Goal: Task Accomplishment & Management: Manage account settings

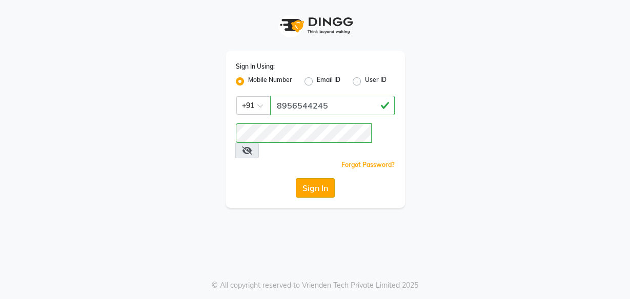
click at [318, 178] on button "Sign In" at bounding box center [315, 187] width 39 height 19
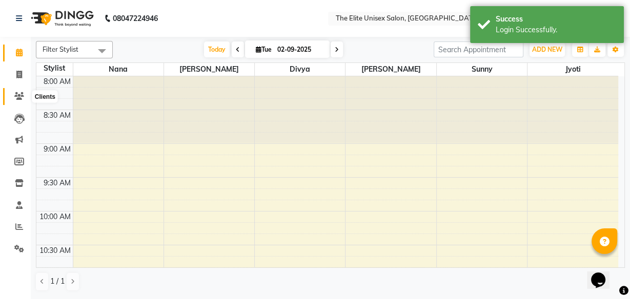
click at [15, 92] on icon at bounding box center [19, 96] width 10 height 8
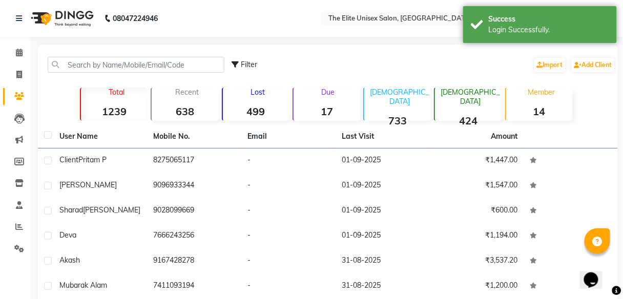
click at [271, 102] on div "Lost 499" at bounding box center [256, 104] width 68 height 33
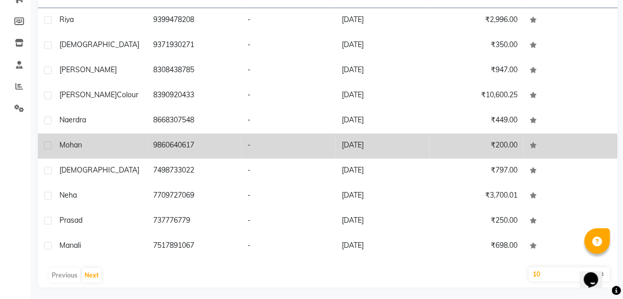
scroll to position [142, 0]
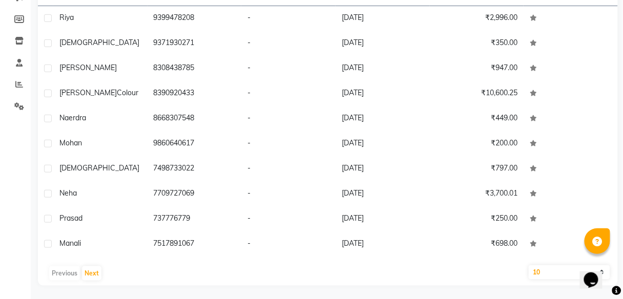
click at [551, 271] on select "10 50 100" at bounding box center [569, 272] width 81 height 14
select select "100"
click at [529, 265] on select "10 50 100" at bounding box center [569, 272] width 81 height 14
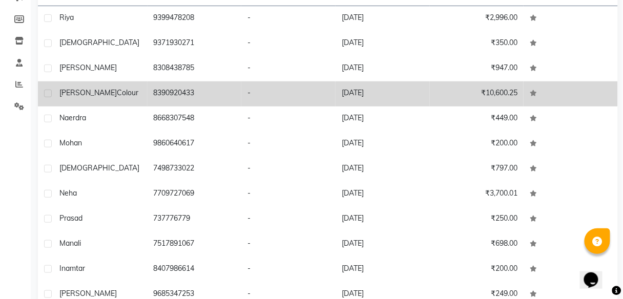
scroll to position [19, 0]
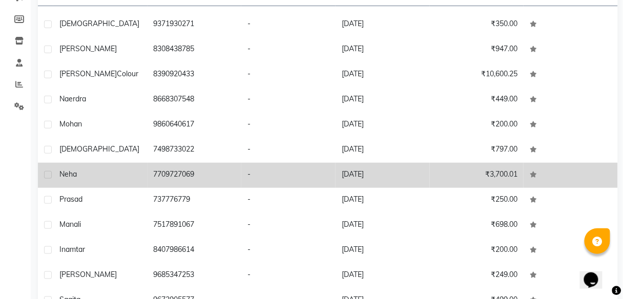
click at [287, 171] on td "-" at bounding box center [288, 175] width 94 height 25
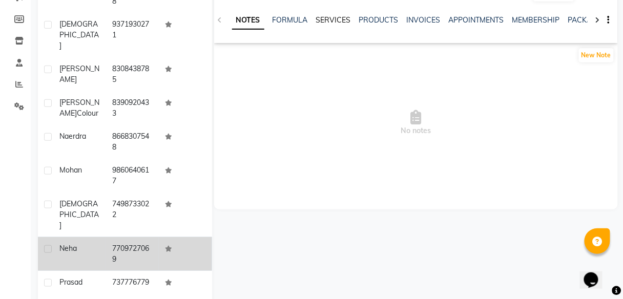
click at [339, 19] on link "SERVICES" at bounding box center [333, 19] width 35 height 9
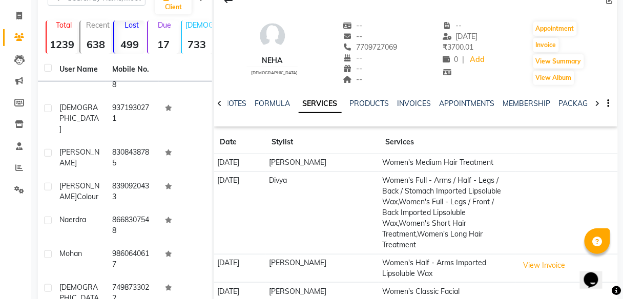
scroll to position [57, 0]
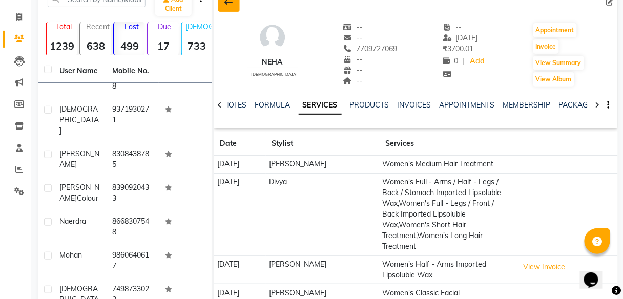
click at [229, 3] on icon at bounding box center [229, 2] width 8 height 8
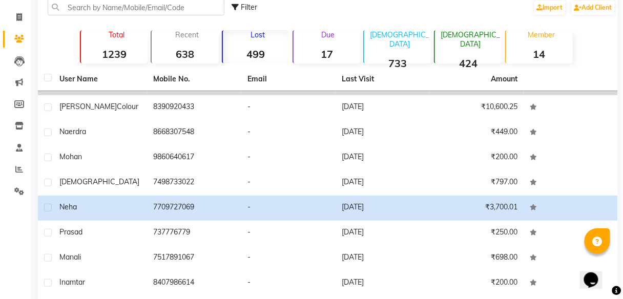
scroll to position [72, 0]
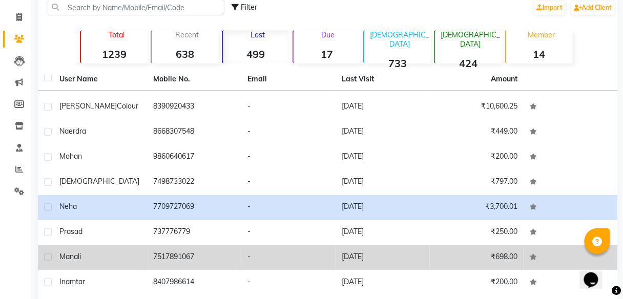
click at [246, 250] on td "-" at bounding box center [288, 257] width 94 height 25
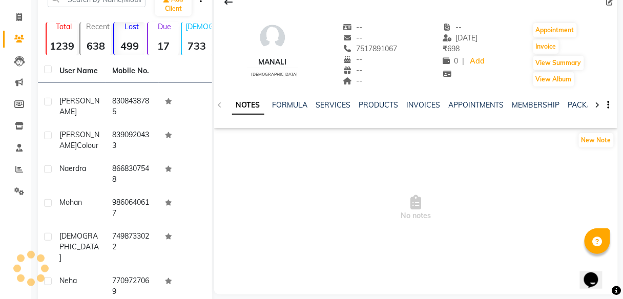
scroll to position [89, 0]
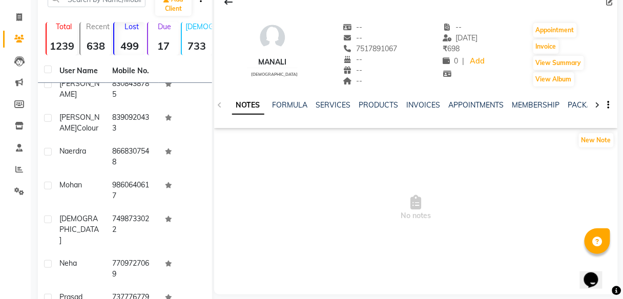
click at [333, 111] on div "NOTES FORMULA SERVICES PRODUCTS INVOICES APPOINTMENTS MEMBERSHIP PACKAGES VOUCH…" at bounding box center [403, 109] width 343 height 19
click at [333, 106] on link "SERVICES" at bounding box center [333, 104] width 35 height 9
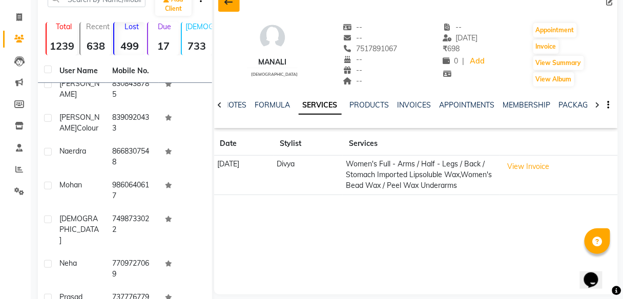
click at [231, 4] on icon at bounding box center [229, 2] width 8 height 8
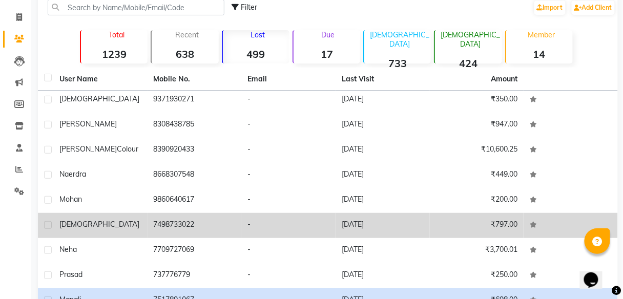
scroll to position [27, 0]
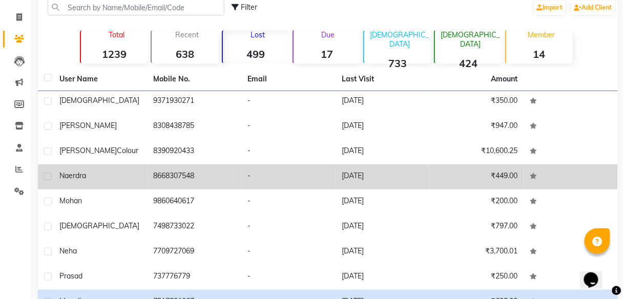
click at [283, 170] on td "-" at bounding box center [288, 176] width 94 height 25
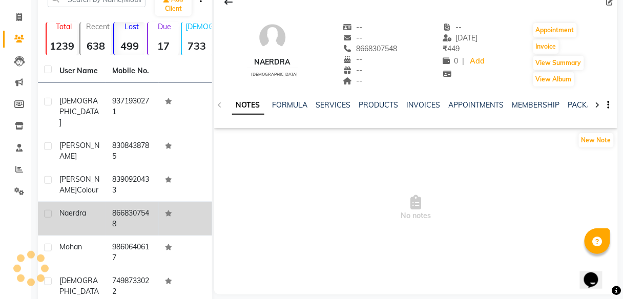
scroll to position [36, 0]
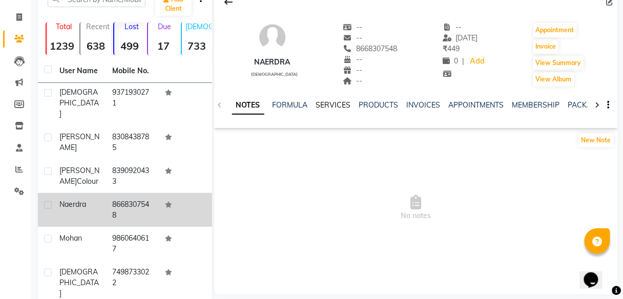
click at [335, 102] on link "SERVICES" at bounding box center [333, 104] width 35 height 9
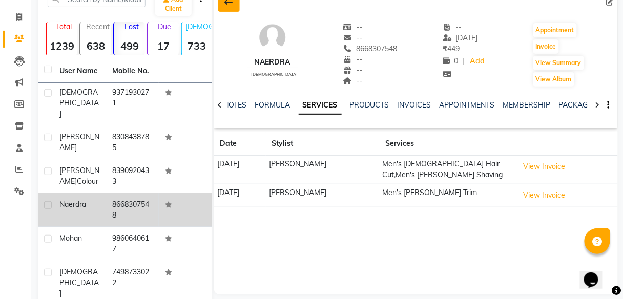
click at [226, 6] on icon at bounding box center [229, 2] width 8 height 8
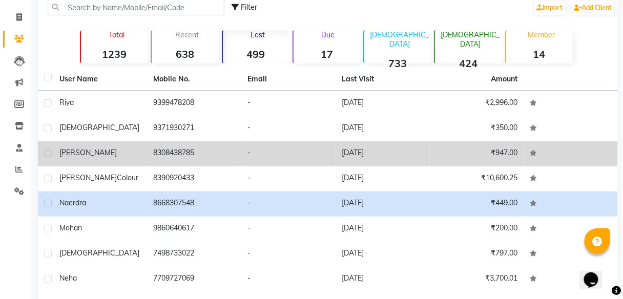
click at [220, 148] on td "8308438785" at bounding box center [195, 153] width 94 height 25
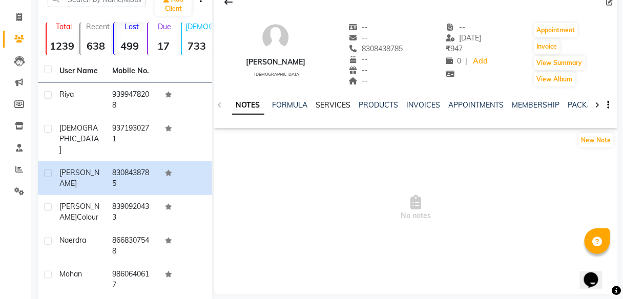
click at [332, 103] on link "SERVICES" at bounding box center [333, 104] width 35 height 9
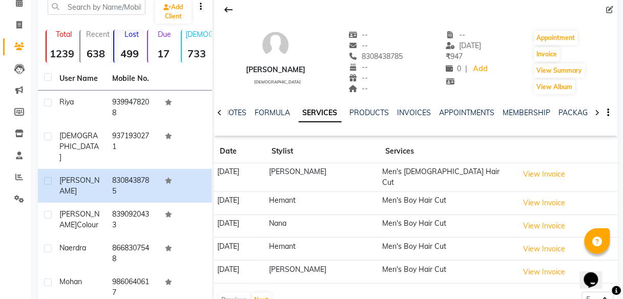
scroll to position [49, 0]
click at [227, 7] on icon at bounding box center [229, 10] width 8 height 8
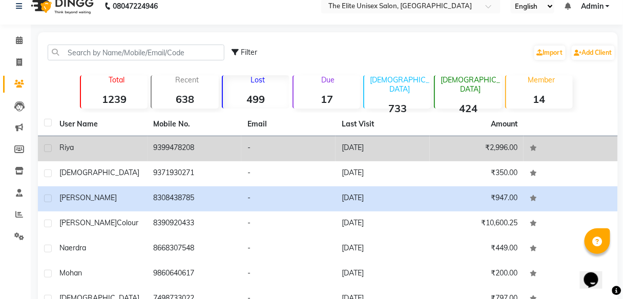
scroll to position [9, 0]
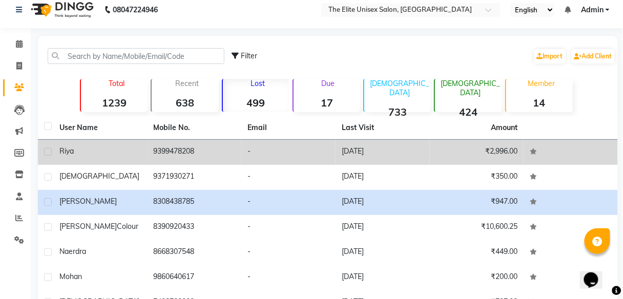
click at [319, 146] on td "-" at bounding box center [288, 152] width 94 height 25
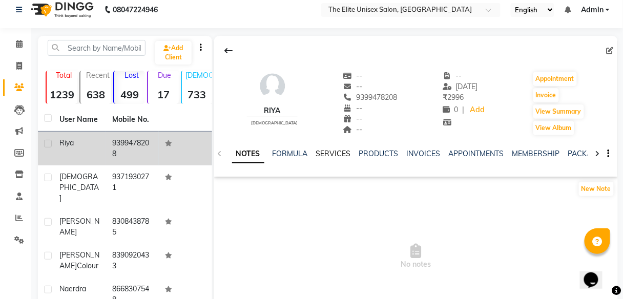
click at [340, 152] on link "SERVICES" at bounding box center [333, 153] width 35 height 9
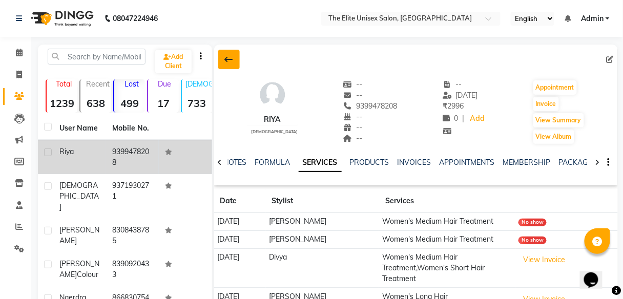
click at [227, 58] on icon at bounding box center [229, 59] width 8 height 8
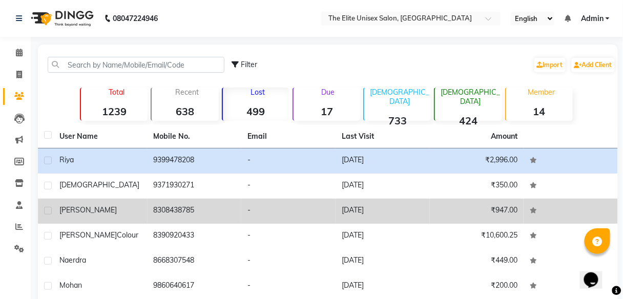
click at [291, 209] on td "-" at bounding box center [288, 211] width 94 height 25
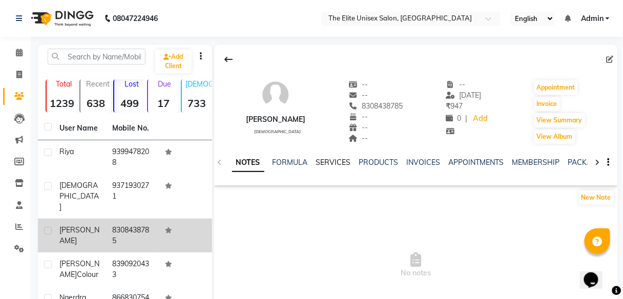
click at [331, 163] on link "SERVICES" at bounding box center [333, 162] width 35 height 9
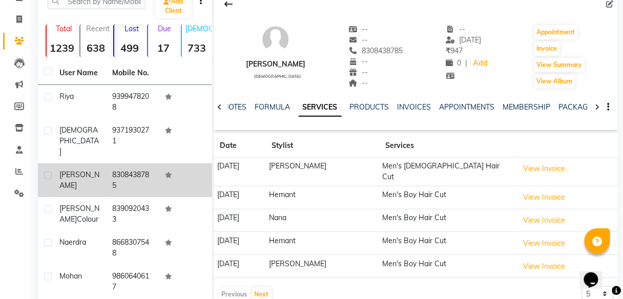
scroll to position [42, 0]
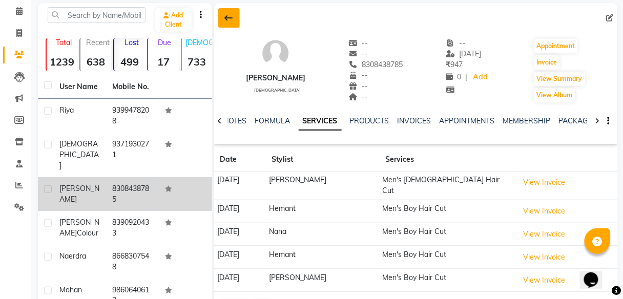
click at [229, 14] on icon at bounding box center [229, 18] width 8 height 8
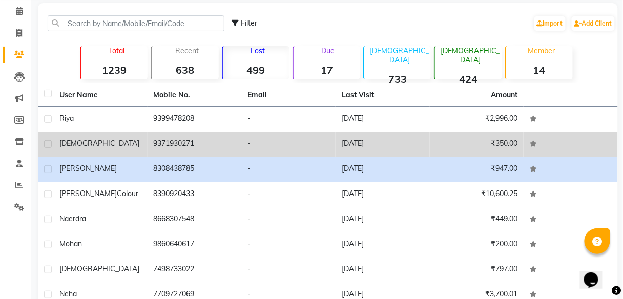
click at [241, 152] on td "-" at bounding box center [288, 144] width 94 height 25
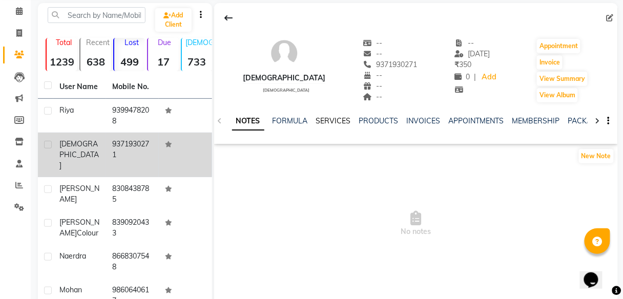
click at [328, 121] on link "SERVICES" at bounding box center [333, 120] width 35 height 9
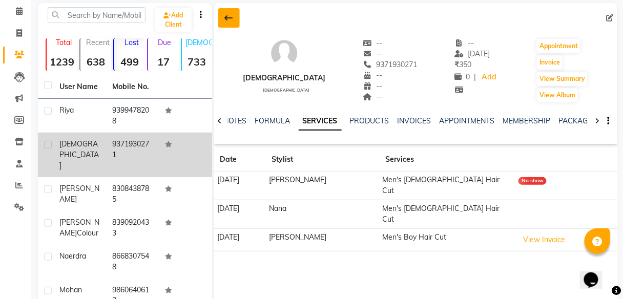
click at [230, 18] on icon at bounding box center [229, 18] width 8 height 8
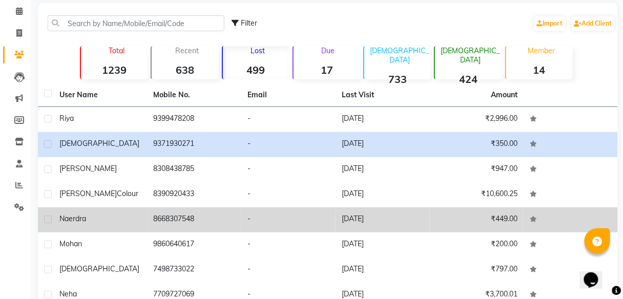
click at [297, 221] on td "-" at bounding box center [288, 220] width 94 height 25
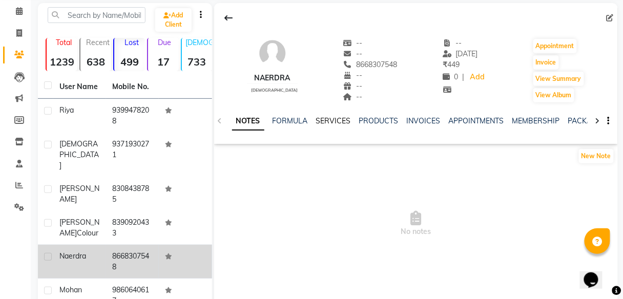
click at [324, 116] on link "SERVICES" at bounding box center [333, 120] width 35 height 9
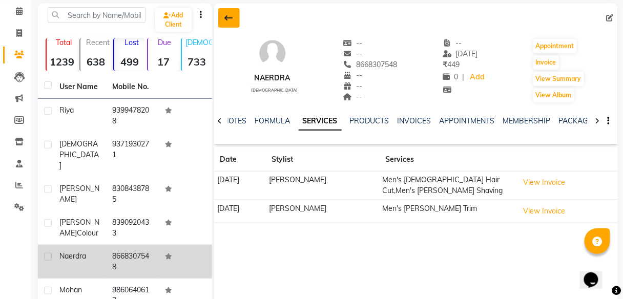
click at [230, 18] on icon at bounding box center [229, 18] width 8 height 8
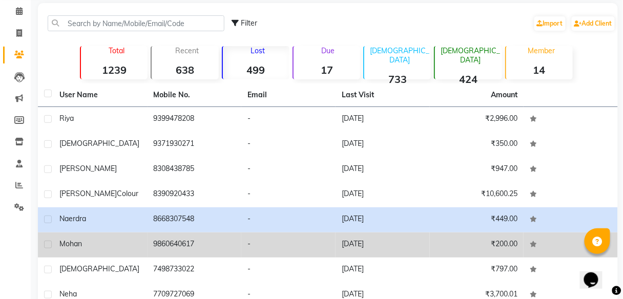
click at [292, 245] on td "-" at bounding box center [288, 245] width 94 height 25
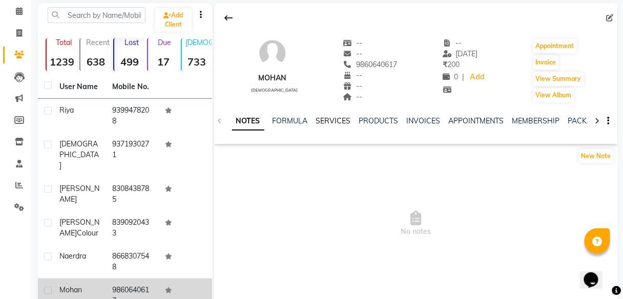
click at [323, 118] on link "SERVICES" at bounding box center [333, 120] width 35 height 9
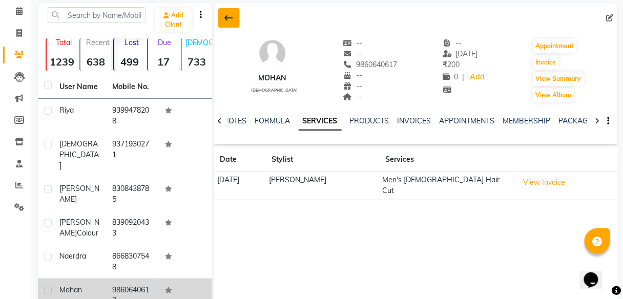
click at [231, 16] on icon at bounding box center [229, 18] width 8 height 8
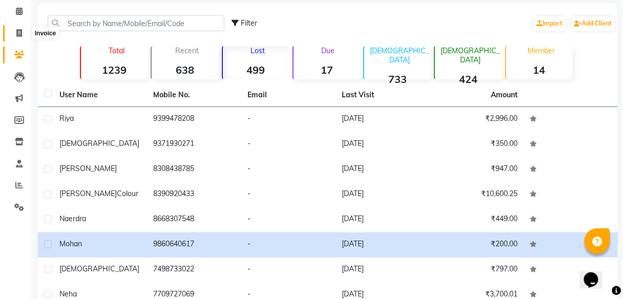
click at [21, 30] on icon at bounding box center [19, 33] width 6 height 8
select select "7086"
select select "service"
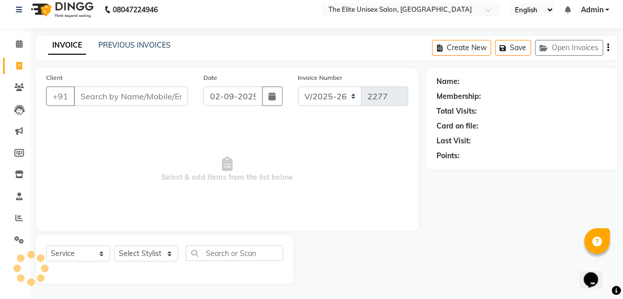
scroll to position [8, 0]
click at [151, 104] on input "Client" at bounding box center [131, 96] width 114 height 19
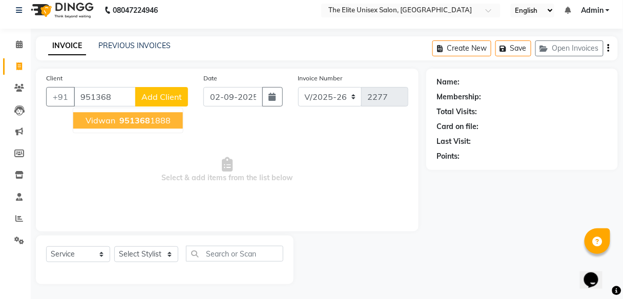
click at [149, 120] on ngb-highlight "951368 1888" at bounding box center [143, 120] width 53 height 10
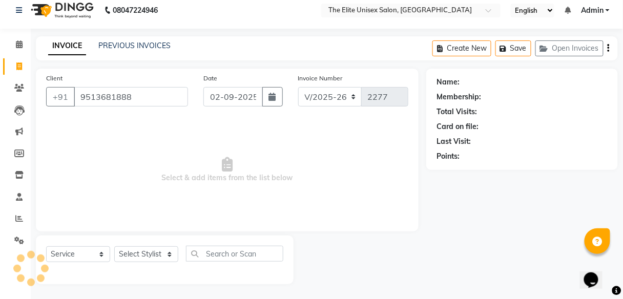
type input "9513681888"
select select "1: Object"
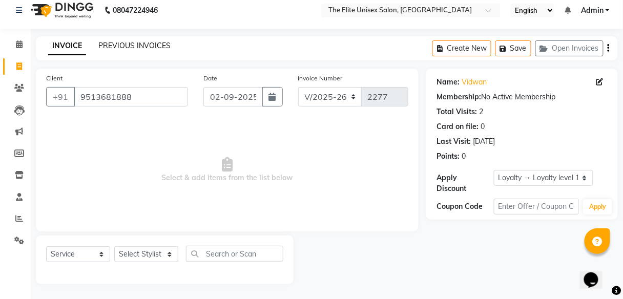
click at [128, 44] on link "PREVIOUS INVOICES" at bounding box center [134, 45] width 72 height 9
click at [16, 91] on icon at bounding box center [19, 88] width 10 height 8
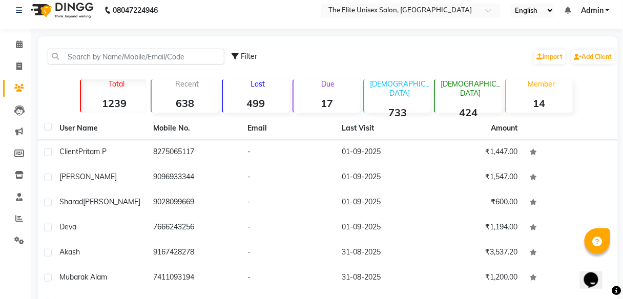
click at [256, 98] on strong "499" at bounding box center [256, 103] width 67 height 13
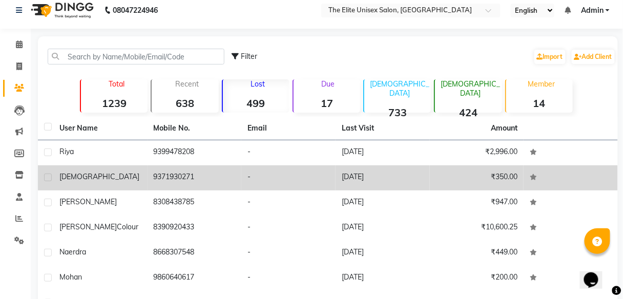
scroll to position [67, 0]
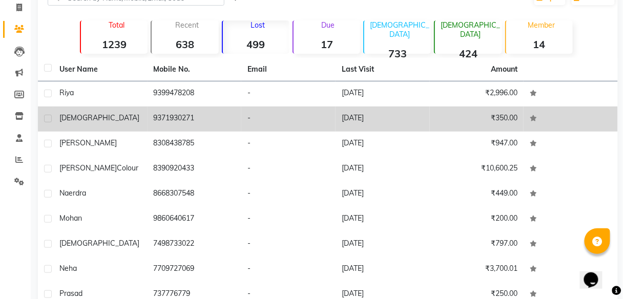
drag, startPoint x: 281, startPoint y: 200, endPoint x: 613, endPoint y: 127, distance: 339.6
click at [613, 127] on td at bounding box center [571, 119] width 94 height 25
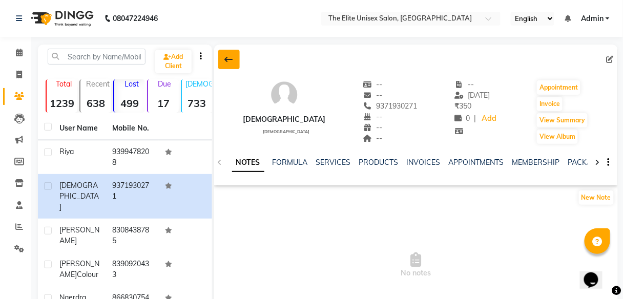
click at [230, 58] on icon at bounding box center [229, 59] width 8 height 8
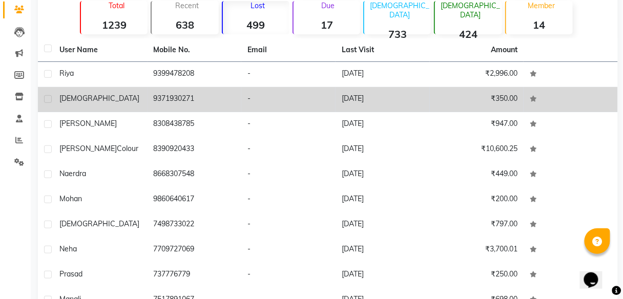
scroll to position [88, 0]
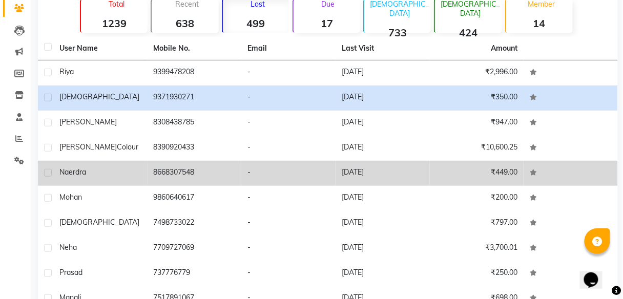
click at [171, 178] on td "8668307548" at bounding box center [195, 173] width 94 height 25
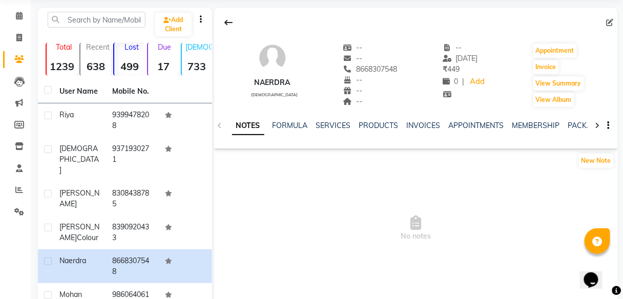
scroll to position [30, 0]
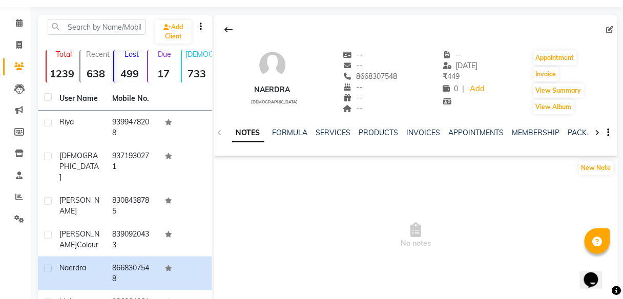
click at [607, 131] on button "button" at bounding box center [607, 133] width 6 height 11
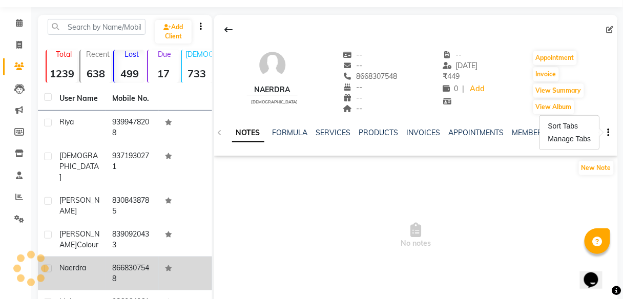
click at [48, 265] on label at bounding box center [48, 269] width 8 height 8
click at [48, 266] on input "checkbox" at bounding box center [47, 269] width 7 height 7
checkbox input "true"
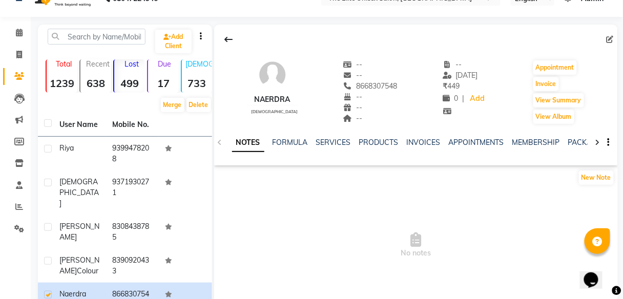
scroll to position [0, 0]
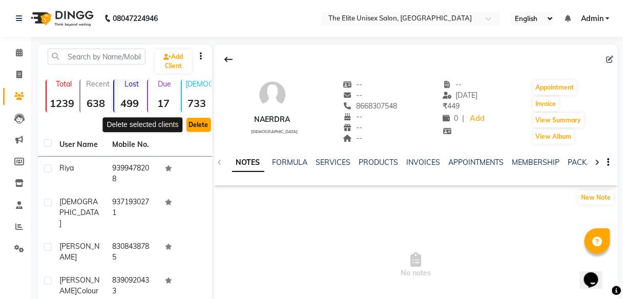
click at [197, 122] on button "Delete" at bounding box center [198, 125] width 25 height 14
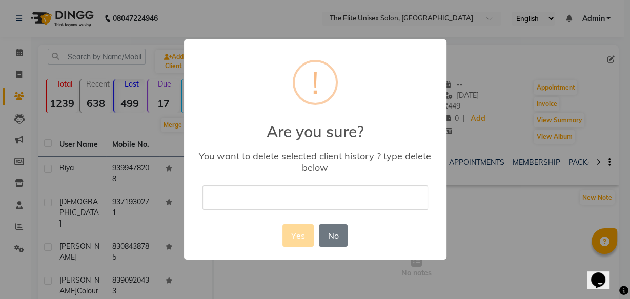
click at [278, 187] on input "text" at bounding box center [314, 197] width 225 height 24
type input "Wrong"
click at [298, 248] on div "Yes No No" at bounding box center [315, 236] width 70 height 28
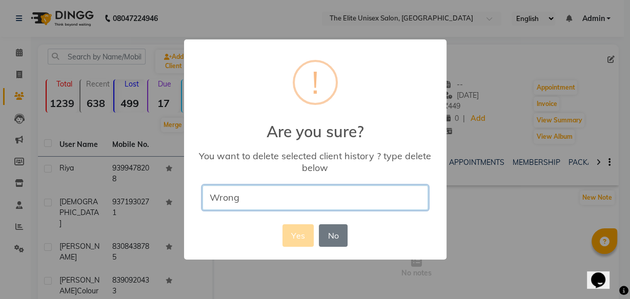
click at [264, 204] on input "Wrong" at bounding box center [314, 197] width 225 height 24
click at [293, 231] on div "× ! Are you sure? You want to delete selected client history ? type delete belo…" at bounding box center [315, 149] width 262 height 220
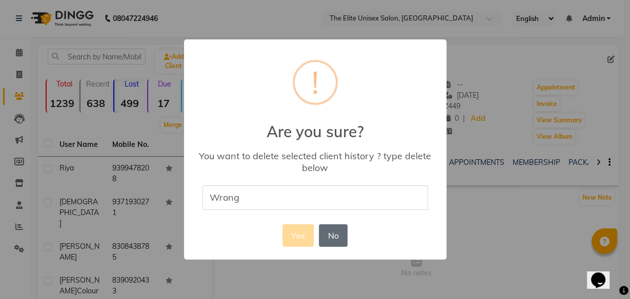
click at [333, 234] on button "No" at bounding box center [333, 235] width 29 height 23
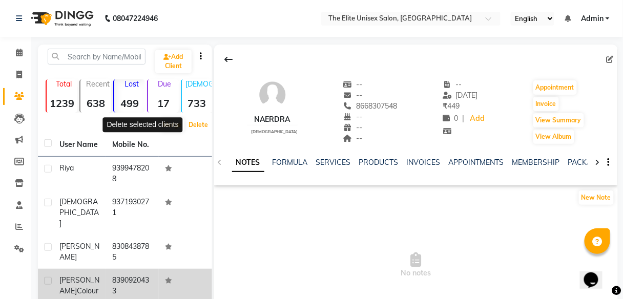
scroll to position [33, 0]
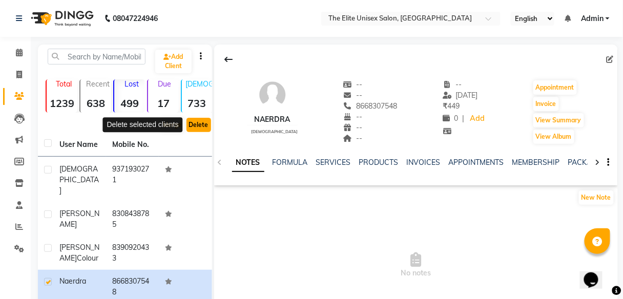
click at [203, 124] on button "Delete" at bounding box center [198, 125] width 25 height 14
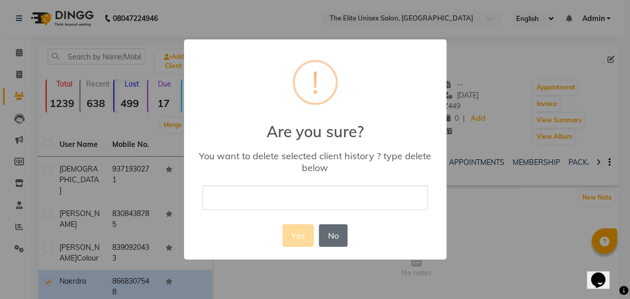
click at [325, 226] on button "No" at bounding box center [333, 235] width 29 height 23
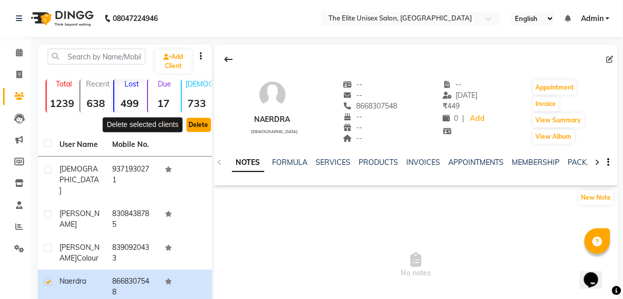
click at [193, 125] on button "Delete" at bounding box center [198, 125] width 25 height 14
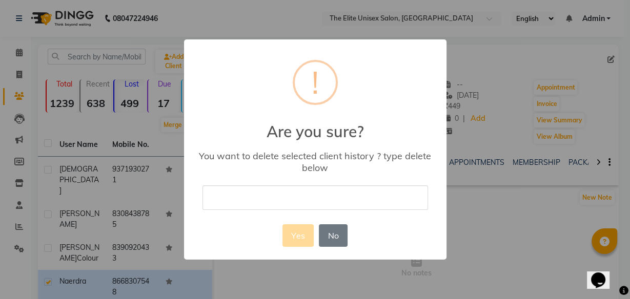
click at [227, 184] on div "× ! Are you sure? You want to delete selected client history ? type delete belo…" at bounding box center [315, 149] width 262 height 220
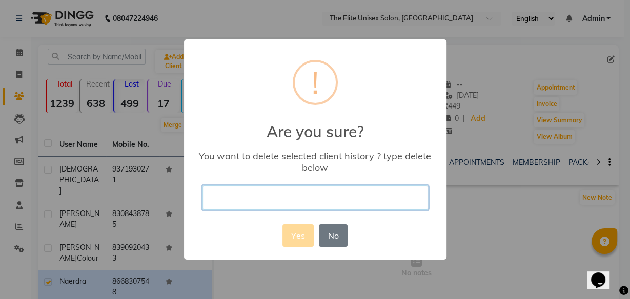
click at [227, 189] on input "text" at bounding box center [314, 197] width 225 height 24
type input "delete"
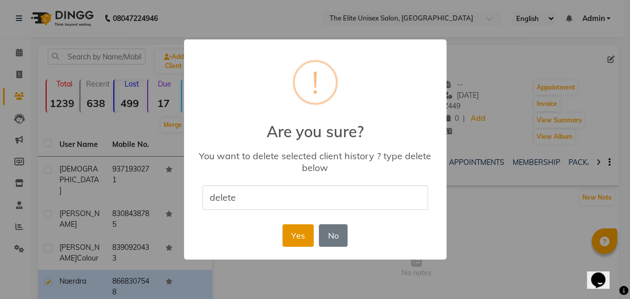
click at [302, 243] on button "Yes" at bounding box center [297, 235] width 31 height 23
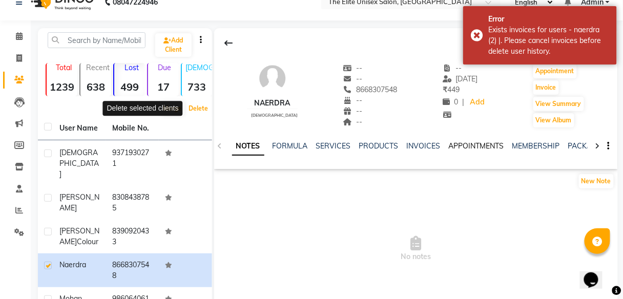
scroll to position [4, 0]
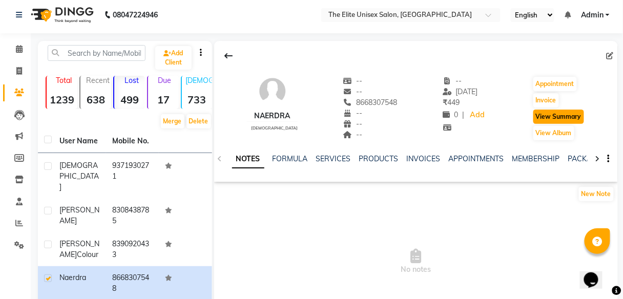
click at [554, 117] on button "View Summary" at bounding box center [558, 117] width 51 height 14
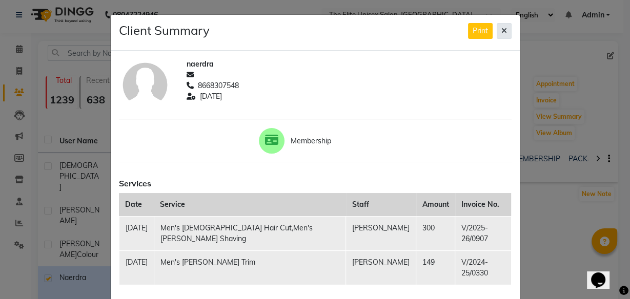
click at [501, 30] on icon at bounding box center [504, 30] width 6 height 7
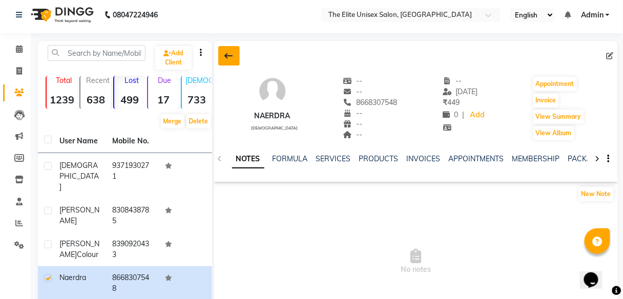
click at [229, 55] on icon at bounding box center [229, 56] width 8 height 8
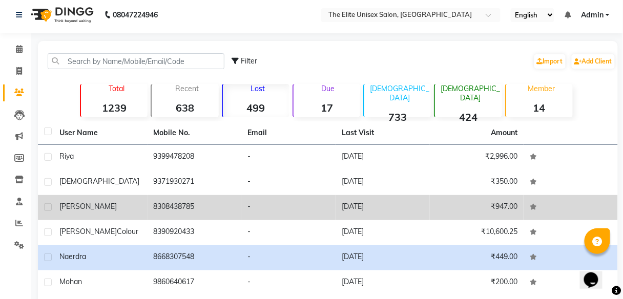
scroll to position [57, 0]
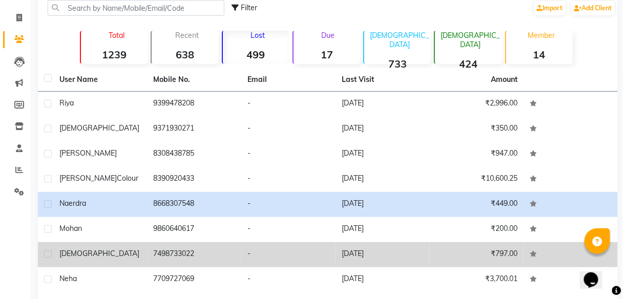
click at [242, 265] on td "-" at bounding box center [288, 254] width 94 height 25
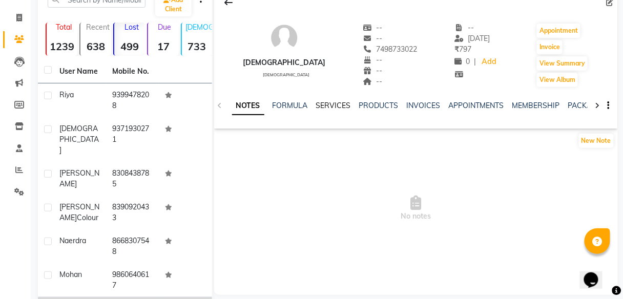
click at [331, 108] on link "SERVICES" at bounding box center [333, 105] width 35 height 9
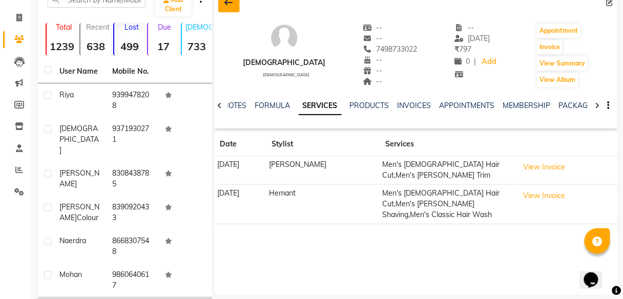
click at [228, 6] on icon at bounding box center [229, 2] width 8 height 8
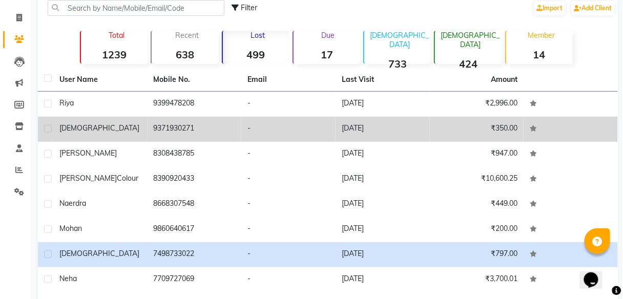
scroll to position [93, 0]
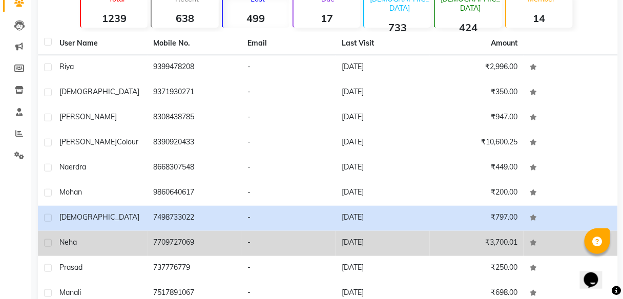
click at [240, 252] on td "7709727069" at bounding box center [195, 243] width 94 height 25
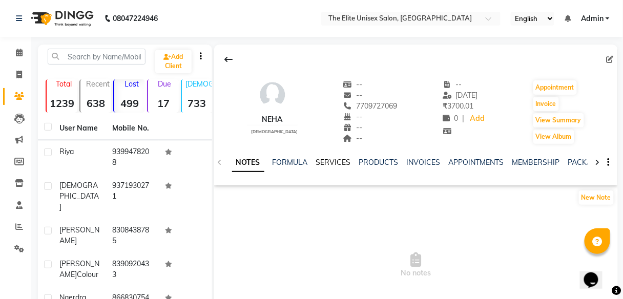
click at [339, 163] on link "SERVICES" at bounding box center [333, 162] width 35 height 9
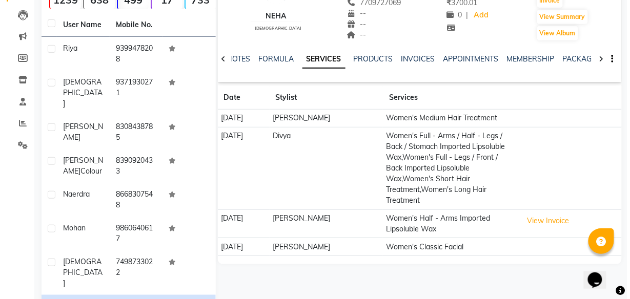
scroll to position [107, 0]
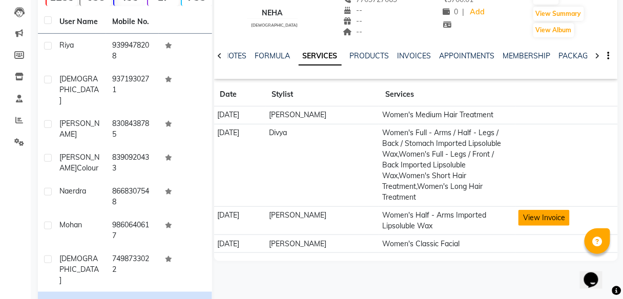
click at [566, 210] on button "View Invoice" at bounding box center [544, 218] width 51 height 16
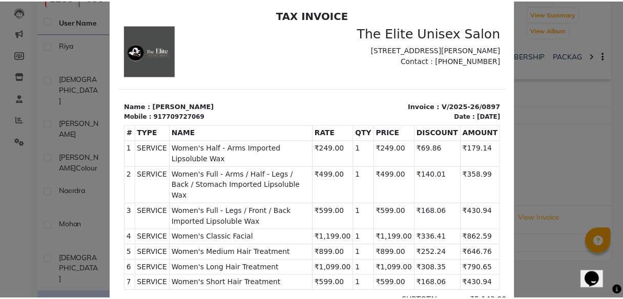
scroll to position [0, 0]
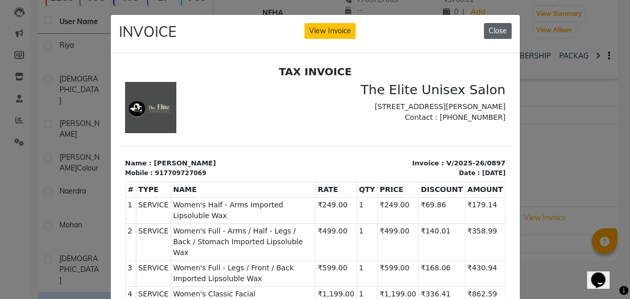
click at [495, 33] on button "Close" at bounding box center [498, 31] width 28 height 16
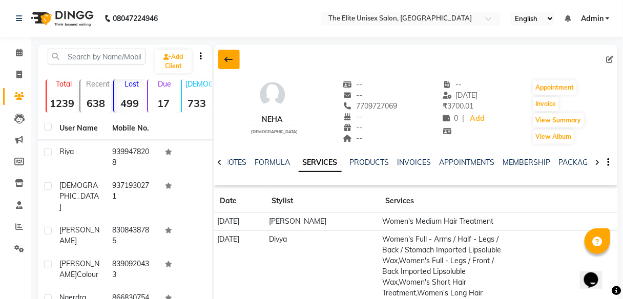
click at [229, 59] on icon at bounding box center [229, 59] width 8 height 8
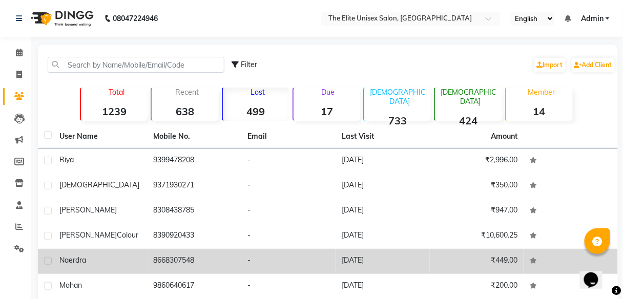
scroll to position [27, 0]
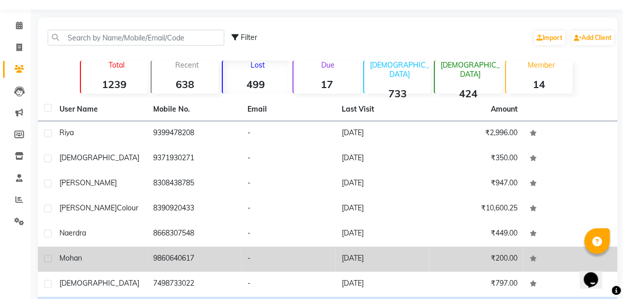
click at [213, 260] on td "9860640617" at bounding box center [195, 259] width 94 height 25
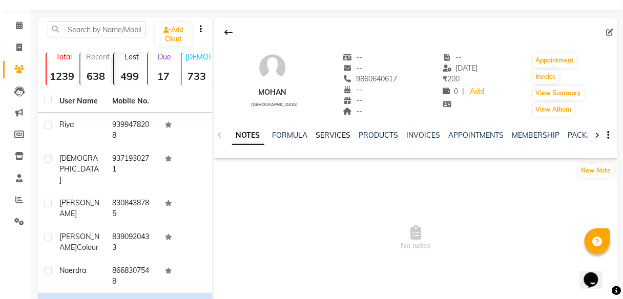
click at [327, 135] on link "SERVICES" at bounding box center [333, 135] width 35 height 9
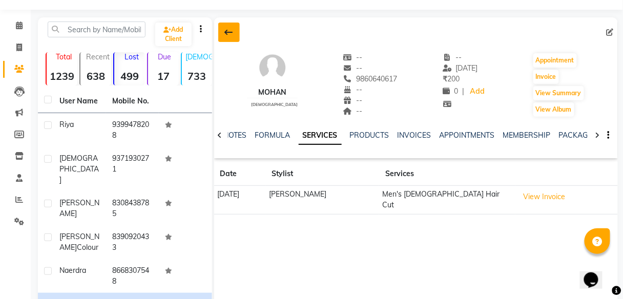
click at [233, 35] on button at bounding box center [229, 32] width 22 height 19
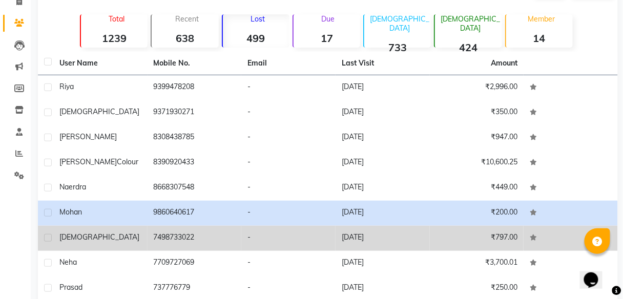
scroll to position [77, 0]
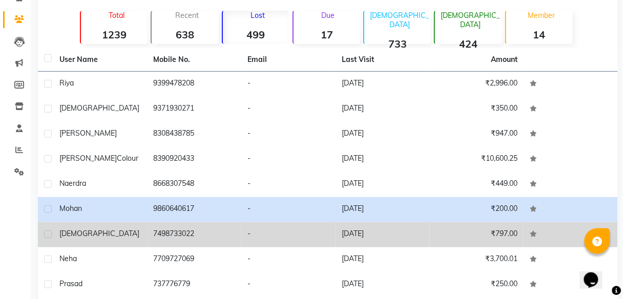
click at [250, 231] on td "-" at bounding box center [288, 234] width 94 height 25
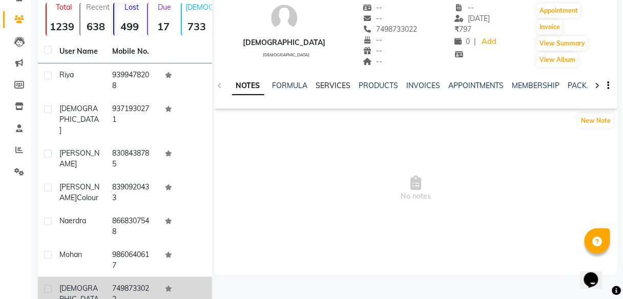
click at [330, 82] on link "SERVICES" at bounding box center [333, 85] width 35 height 9
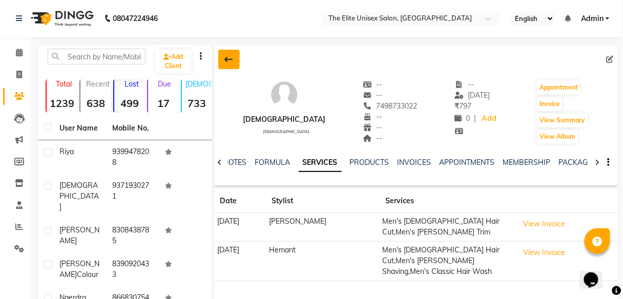
click at [227, 59] on icon at bounding box center [229, 59] width 8 height 8
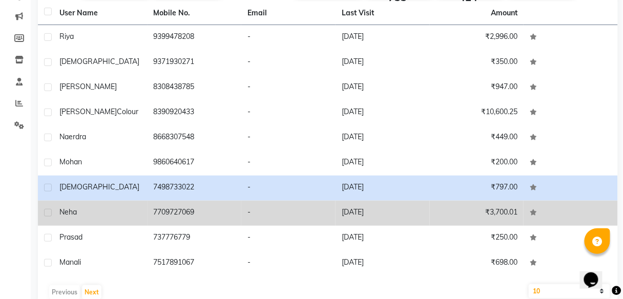
scroll to position [144, 0]
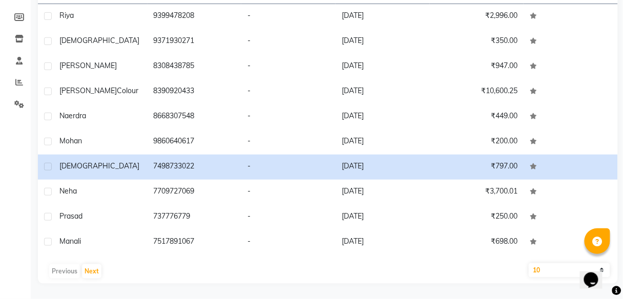
click at [546, 270] on select "10 50 100" at bounding box center [569, 270] width 81 height 14
select select "100"
click at [529, 263] on select "10 50 100" at bounding box center [569, 270] width 81 height 14
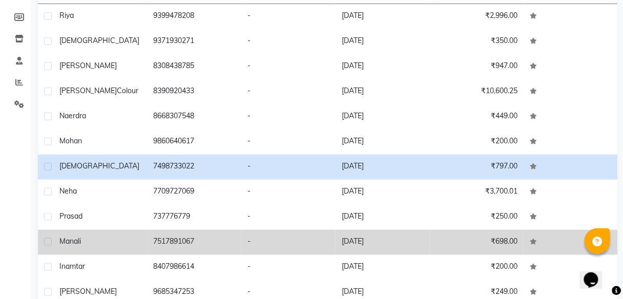
scroll to position [37, 0]
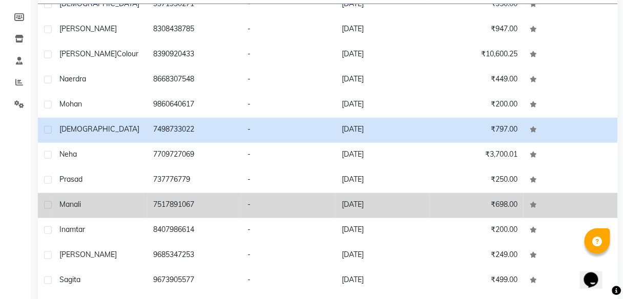
click at [299, 209] on td "-" at bounding box center [288, 205] width 94 height 25
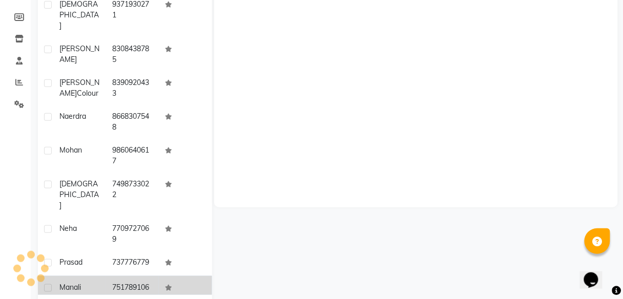
scroll to position [46, 0]
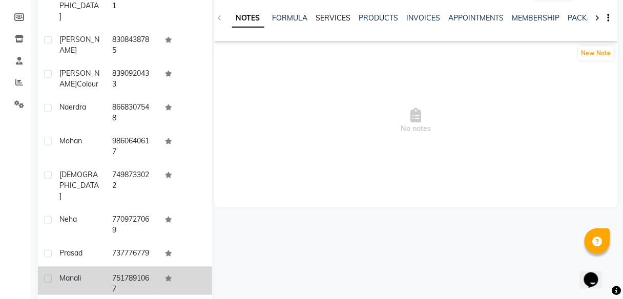
click at [337, 13] on link "SERVICES" at bounding box center [333, 17] width 35 height 9
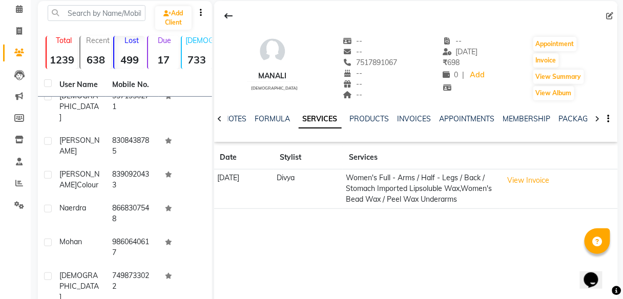
scroll to position [43, 0]
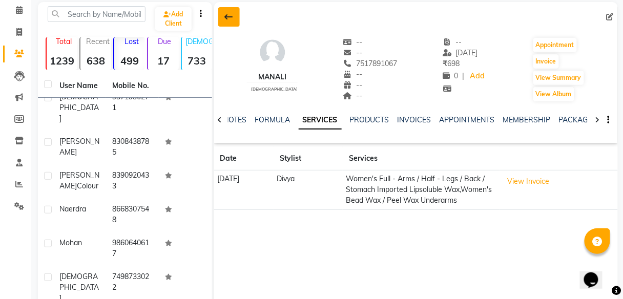
click at [227, 14] on icon at bounding box center [229, 17] width 8 height 8
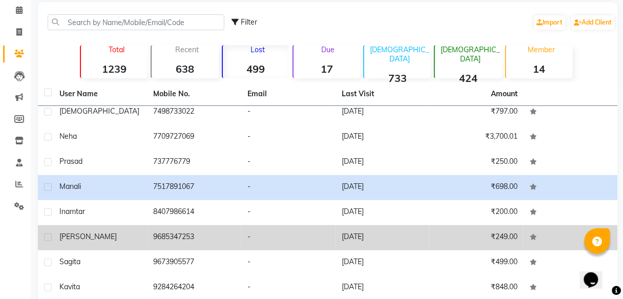
scroll to position [157, 0]
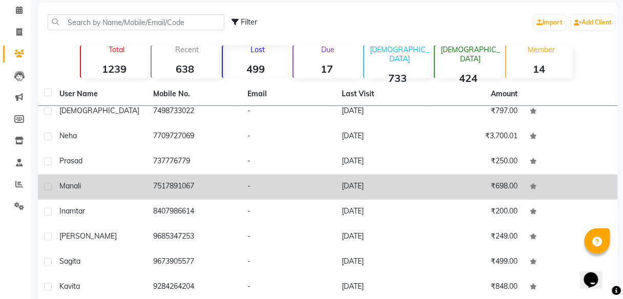
click at [279, 180] on td "-" at bounding box center [288, 187] width 94 height 25
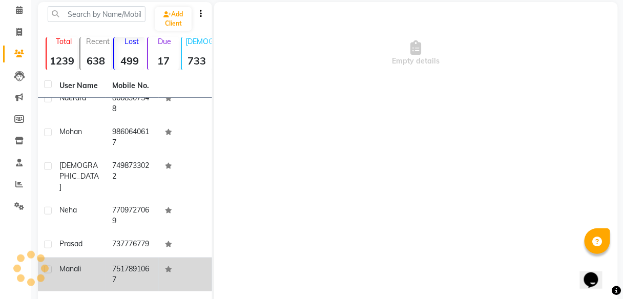
scroll to position [210, 0]
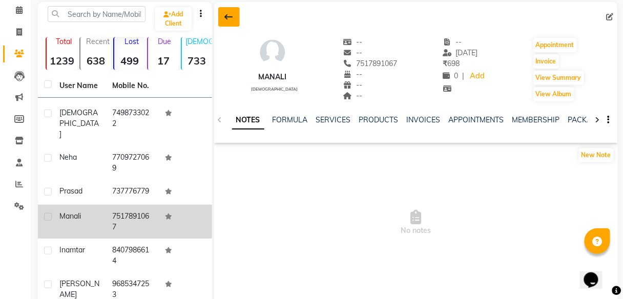
click at [232, 13] on icon at bounding box center [229, 17] width 8 height 8
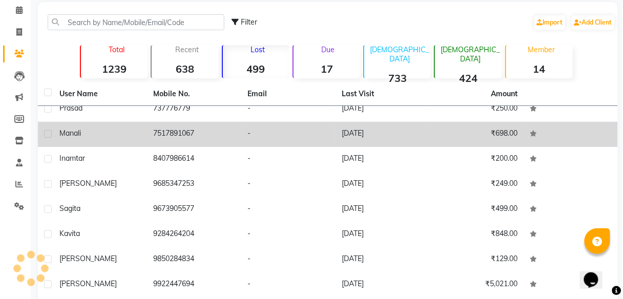
scroll to position [157, 0]
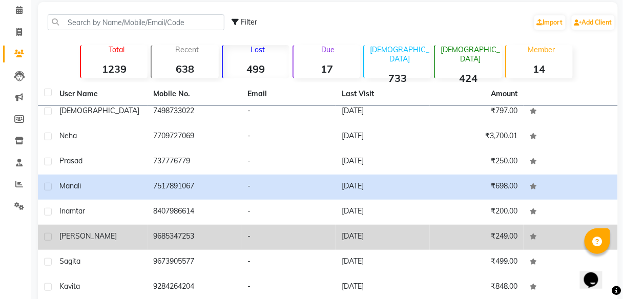
click at [205, 232] on td "9685347253" at bounding box center [195, 237] width 94 height 25
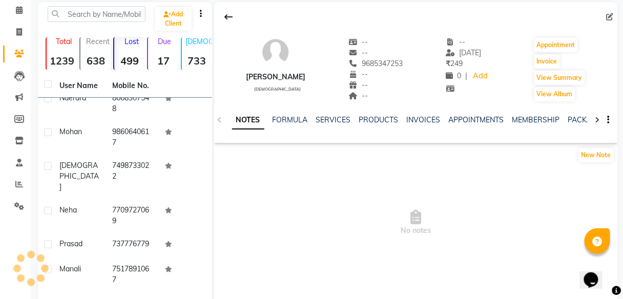
scroll to position [210, 0]
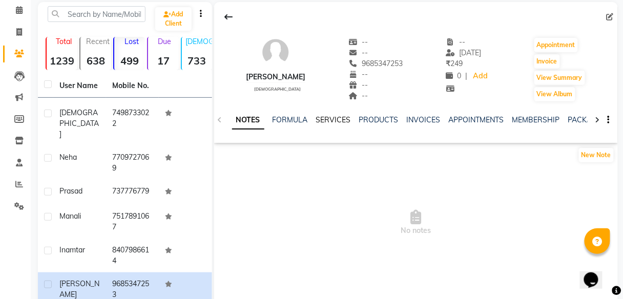
click at [335, 120] on link "SERVICES" at bounding box center [333, 119] width 35 height 9
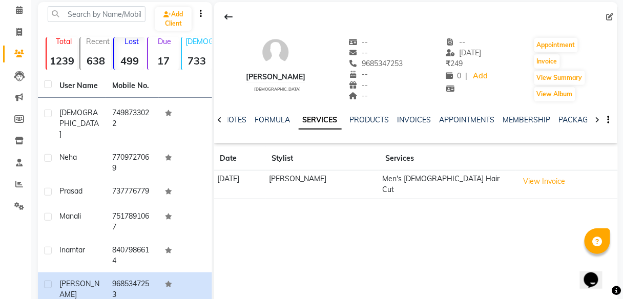
click at [335, 120] on link "SERVICES" at bounding box center [320, 120] width 43 height 18
click at [230, 17] on icon at bounding box center [229, 17] width 8 height 8
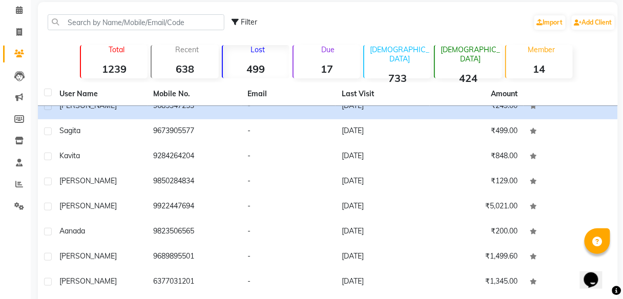
scroll to position [288, 0]
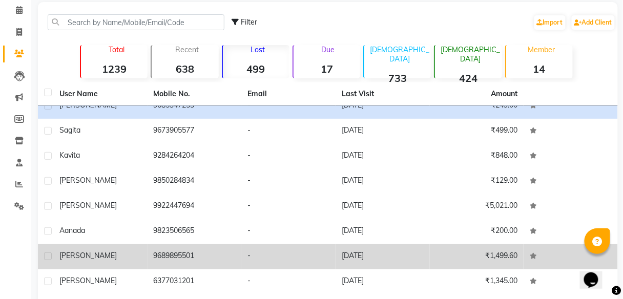
click at [280, 261] on td "-" at bounding box center [288, 256] width 94 height 25
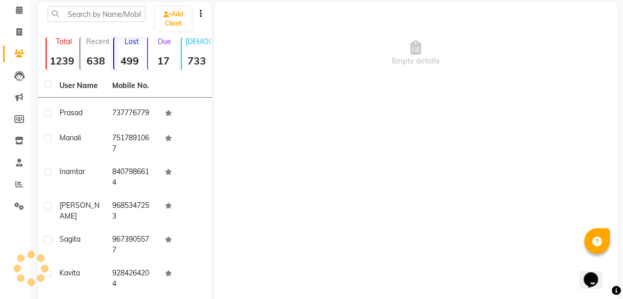
scroll to position [384, 0]
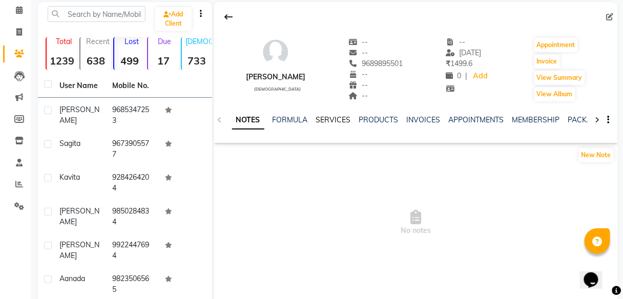
click at [328, 120] on link "SERVICES" at bounding box center [333, 119] width 35 height 9
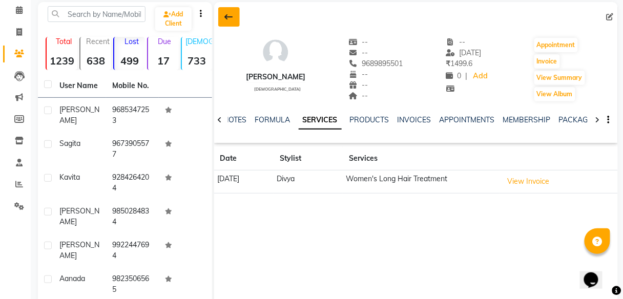
click at [229, 11] on button at bounding box center [229, 16] width 22 height 19
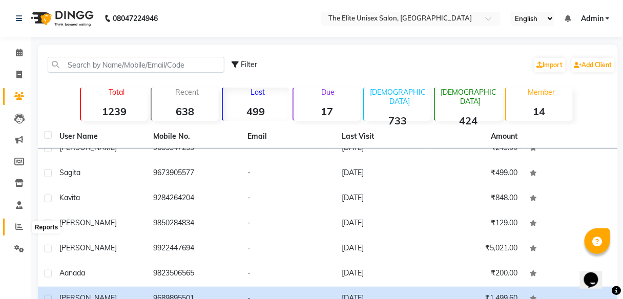
click at [19, 225] on icon at bounding box center [19, 227] width 8 height 8
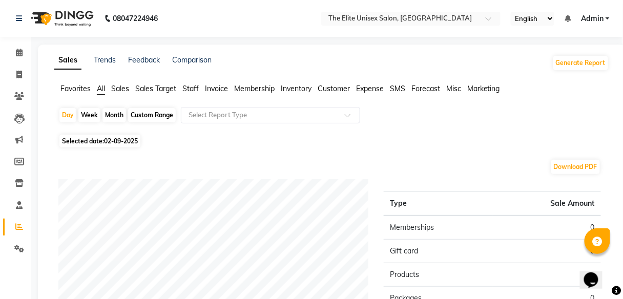
click at [113, 112] on div "Month" at bounding box center [114, 115] width 24 height 14
select select "9"
select select "2025"
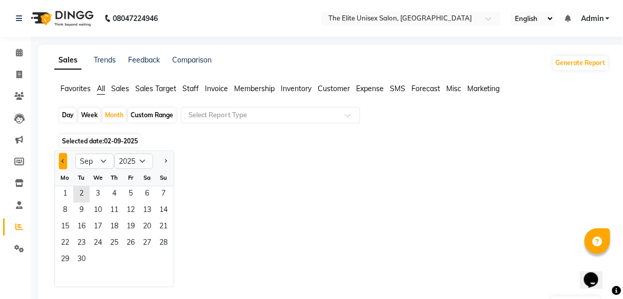
click at [63, 162] on span "Previous month" at bounding box center [63, 161] width 4 height 4
select select "8"
click at [135, 195] on span "1" at bounding box center [130, 194] width 16 height 16
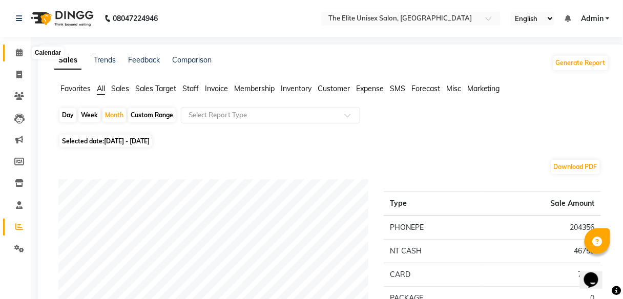
click at [13, 52] on span at bounding box center [19, 53] width 18 height 12
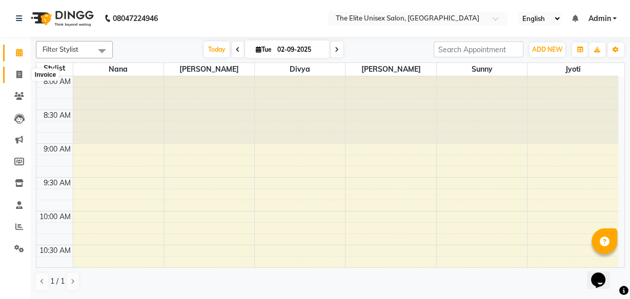
click at [21, 74] on icon at bounding box center [19, 75] width 6 height 8
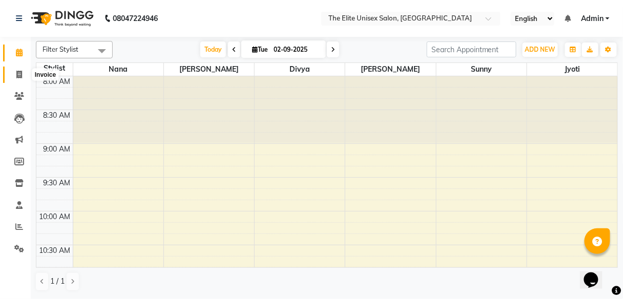
select select "7086"
select select "service"
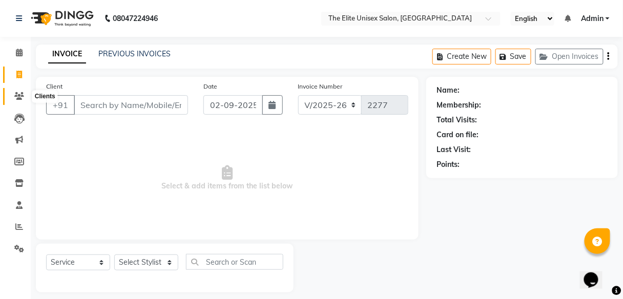
click at [20, 94] on icon at bounding box center [19, 96] width 10 height 8
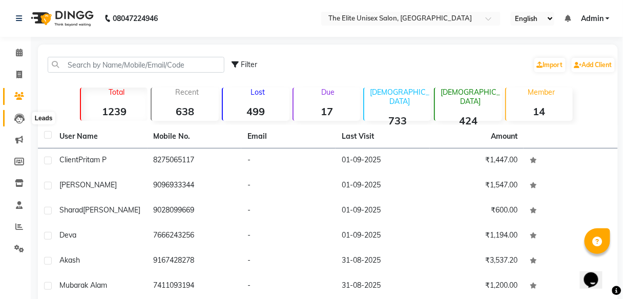
click at [22, 120] on icon at bounding box center [19, 119] width 10 height 10
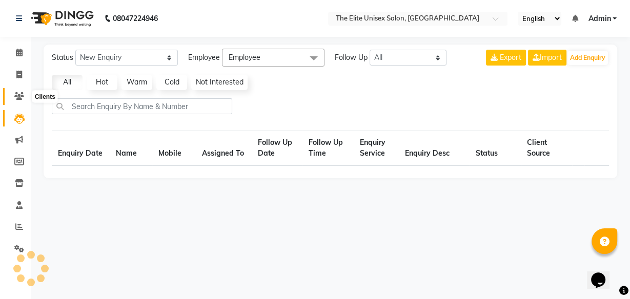
select select "10"
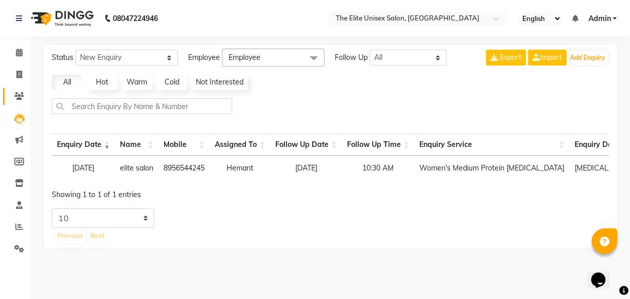
click at [17, 89] on link "Clients" at bounding box center [15, 96] width 25 height 17
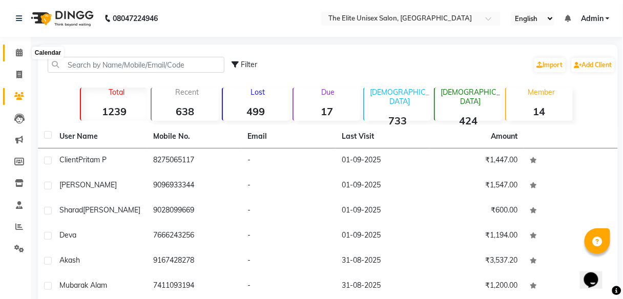
click at [17, 54] on icon at bounding box center [19, 53] width 7 height 8
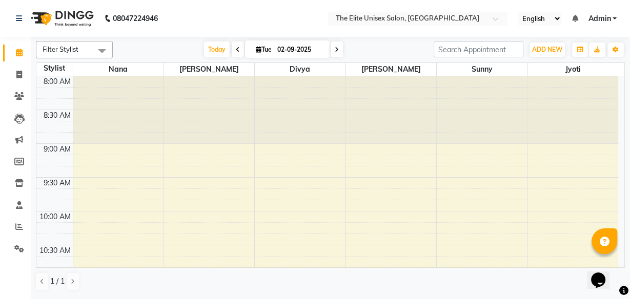
click at [269, 50] on span "Tue" at bounding box center [263, 50] width 21 height 8
select select "9"
select select "2025"
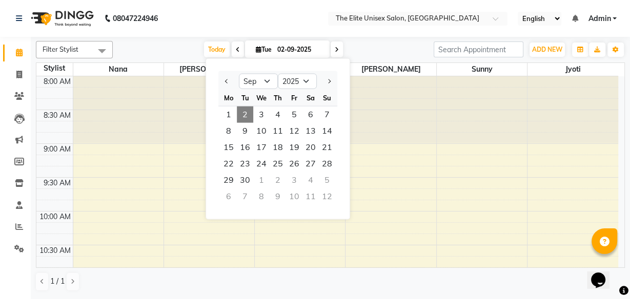
click at [221, 80] on div at bounding box center [228, 81] width 20 height 16
click at [227, 80] on span "Previous month" at bounding box center [227, 81] width 4 height 4
select select "6"
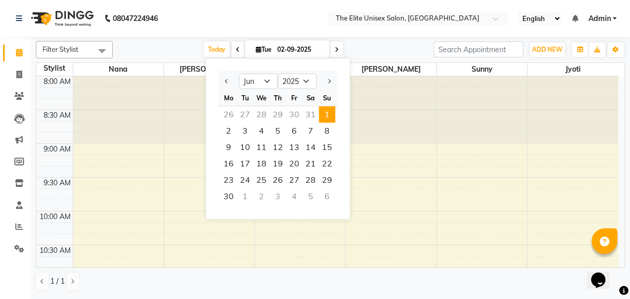
click at [326, 115] on span "1" at bounding box center [327, 115] width 16 height 16
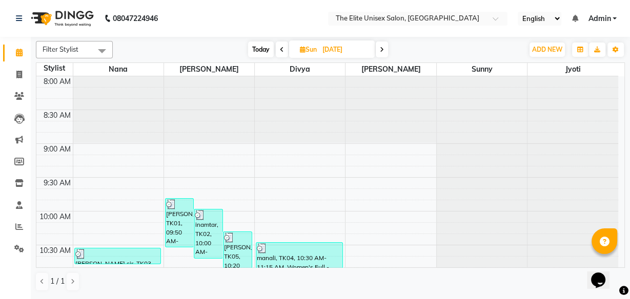
drag, startPoint x: 120, startPoint y: 133, endPoint x: 258, endPoint y: 48, distance: 162.0
click at [258, 48] on div "Filter Stylist Select All [PERSON_NAME] Sunny [DATE] [DATE] Toggle Dropdown Add…" at bounding box center [330, 166] width 589 height 259
click at [258, 48] on span "Today" at bounding box center [261, 50] width 26 height 16
type input "02-09-2025"
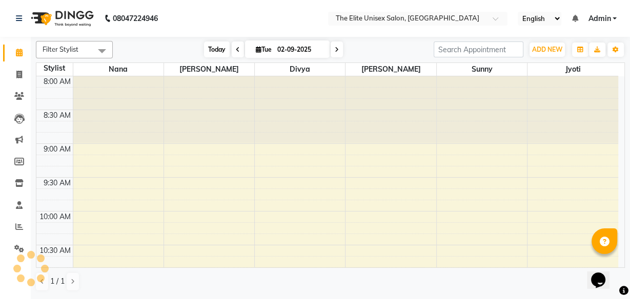
scroll to position [400, 0]
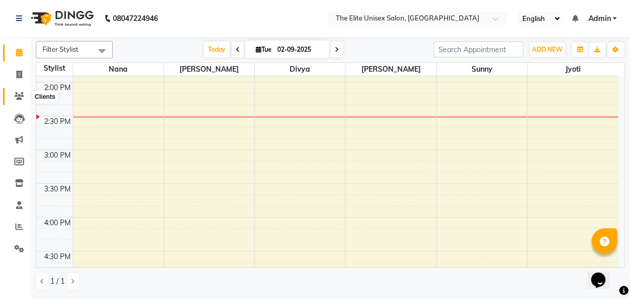
click at [16, 96] on icon at bounding box center [19, 96] width 10 height 8
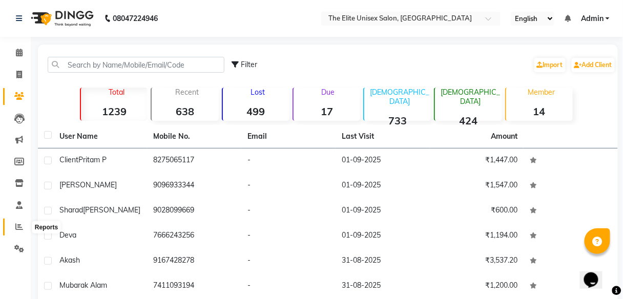
click at [18, 226] on icon at bounding box center [19, 227] width 8 height 8
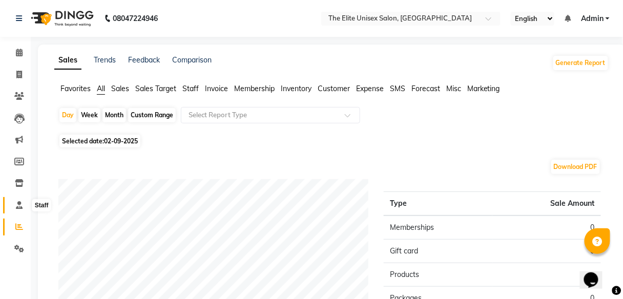
click at [19, 204] on icon at bounding box center [19, 205] width 7 height 8
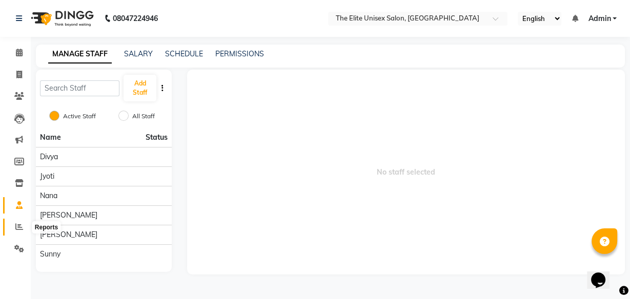
click at [16, 226] on icon at bounding box center [19, 227] width 8 height 8
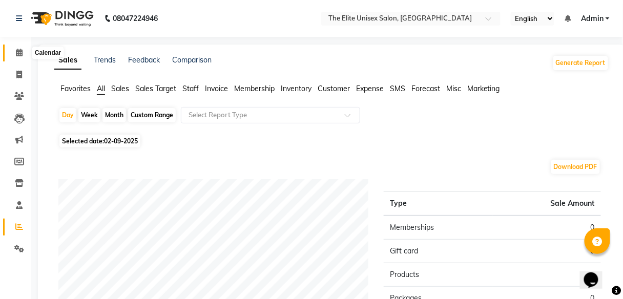
click at [15, 51] on span at bounding box center [19, 53] width 18 height 12
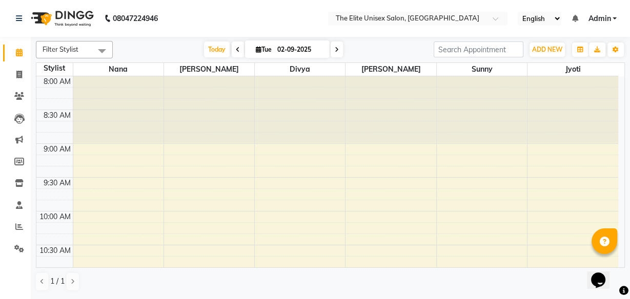
click at [236, 47] on icon at bounding box center [238, 50] width 4 height 6
type input "01-09-2025"
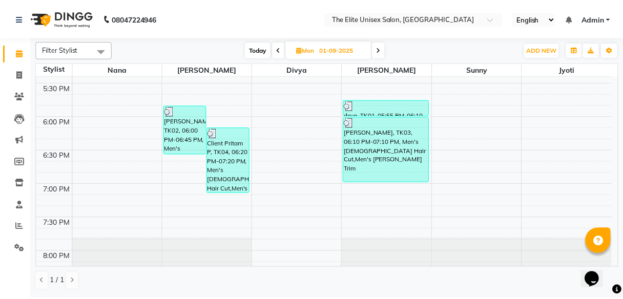
scroll to position [635, 0]
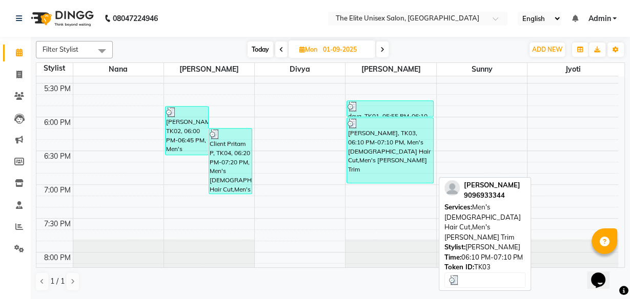
click at [383, 158] on div "[PERSON_NAME], TK03, 06:10 PM-07:10 PM, Men's [DEMOGRAPHIC_DATA] Hair Cut,Men's…" at bounding box center [390, 150] width 86 height 65
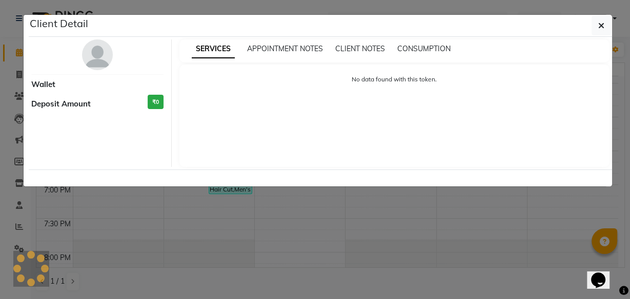
select select "3"
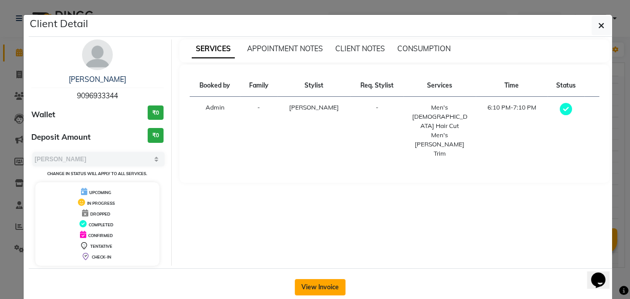
click at [309, 284] on button "View Invoice" at bounding box center [320, 287] width 51 height 16
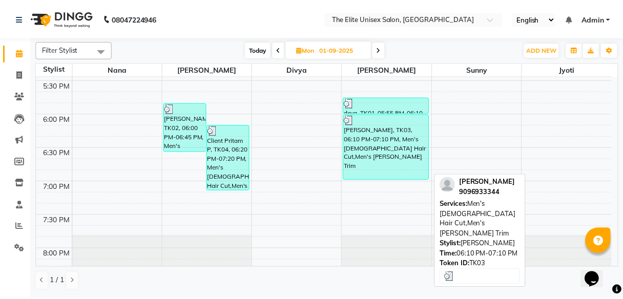
scroll to position [673, 0]
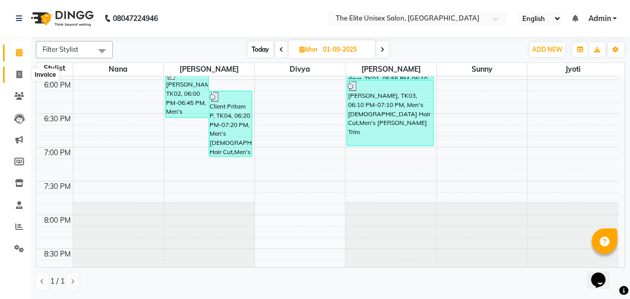
click at [23, 71] on span at bounding box center [19, 75] width 18 height 12
select select "service"
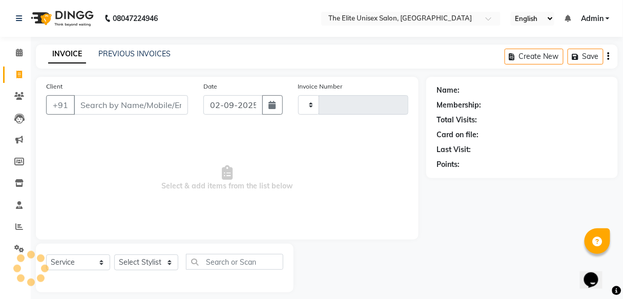
type input "2277"
select select "7086"
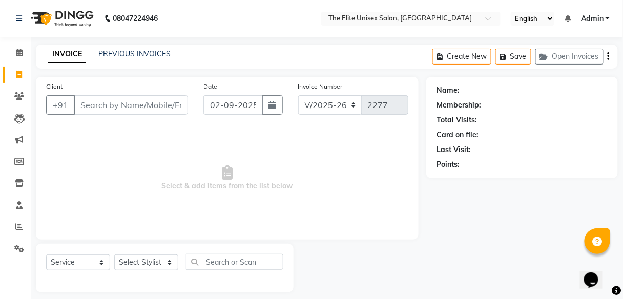
click at [133, 95] on input "Client" at bounding box center [131, 104] width 114 height 19
type input "8249500."
